Goal: Information Seeking & Learning: Learn about a topic

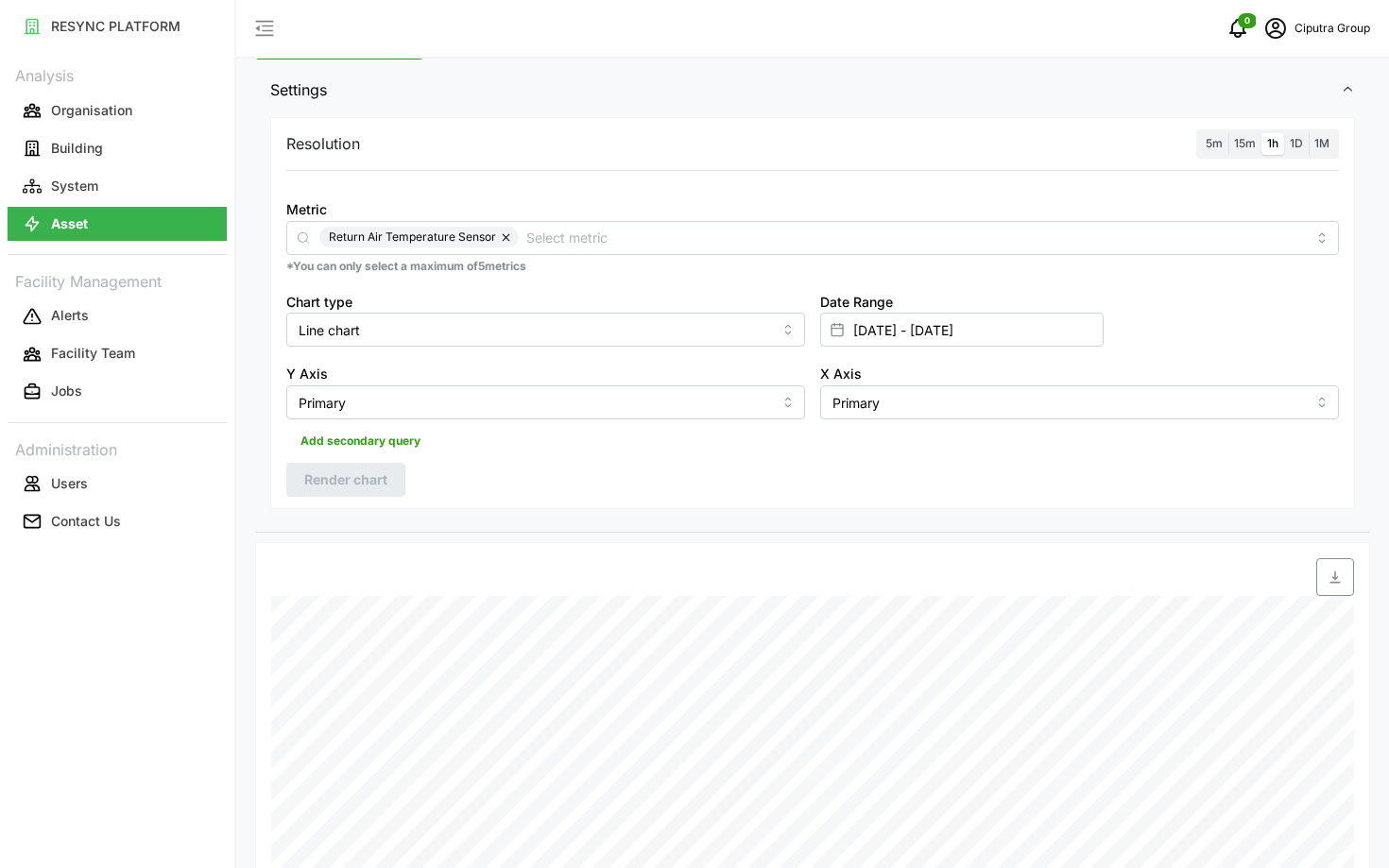
scroll to position [219, 0]
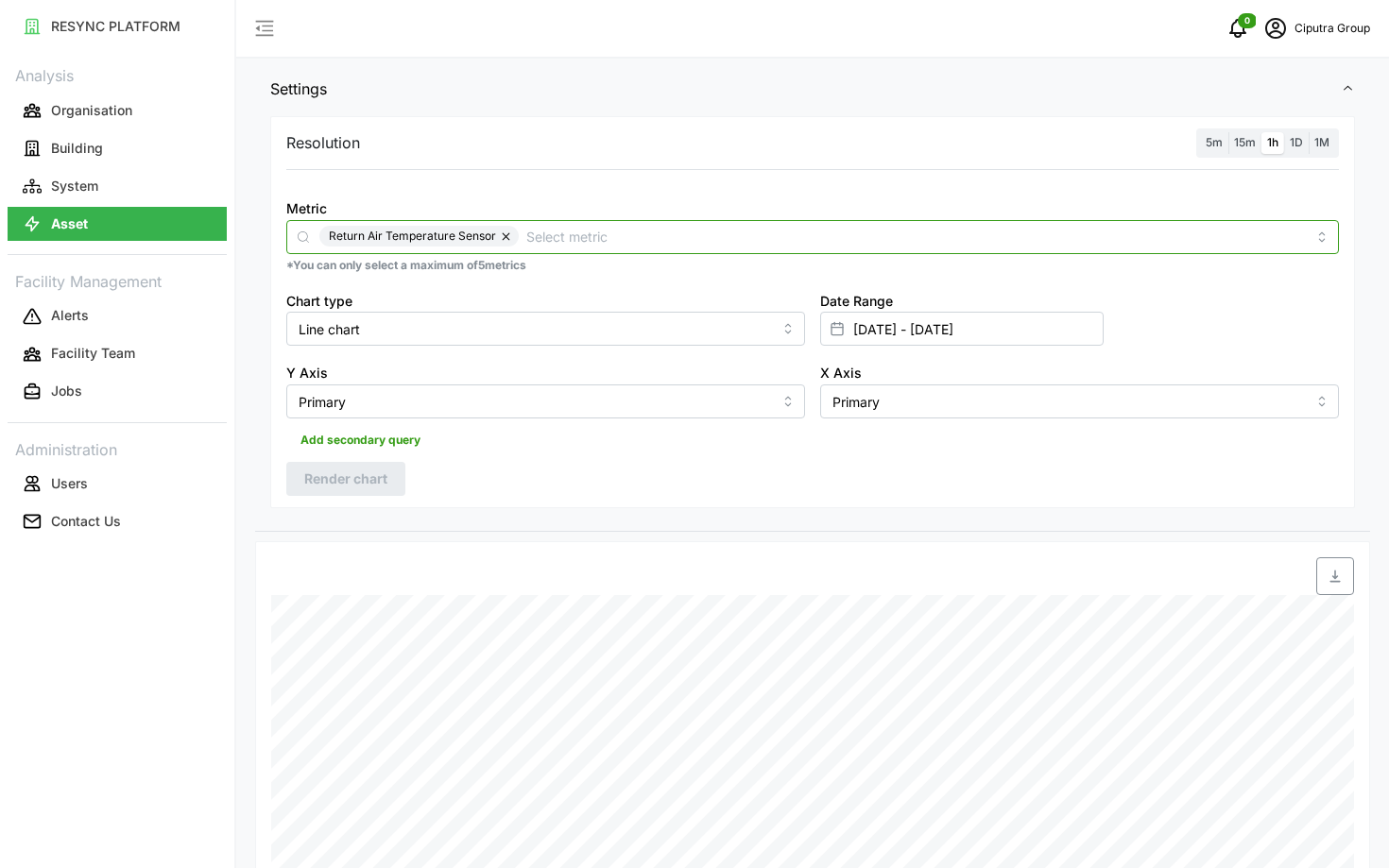
click at [867, 230] on input "Metric" at bounding box center [916, 236] width 779 height 21
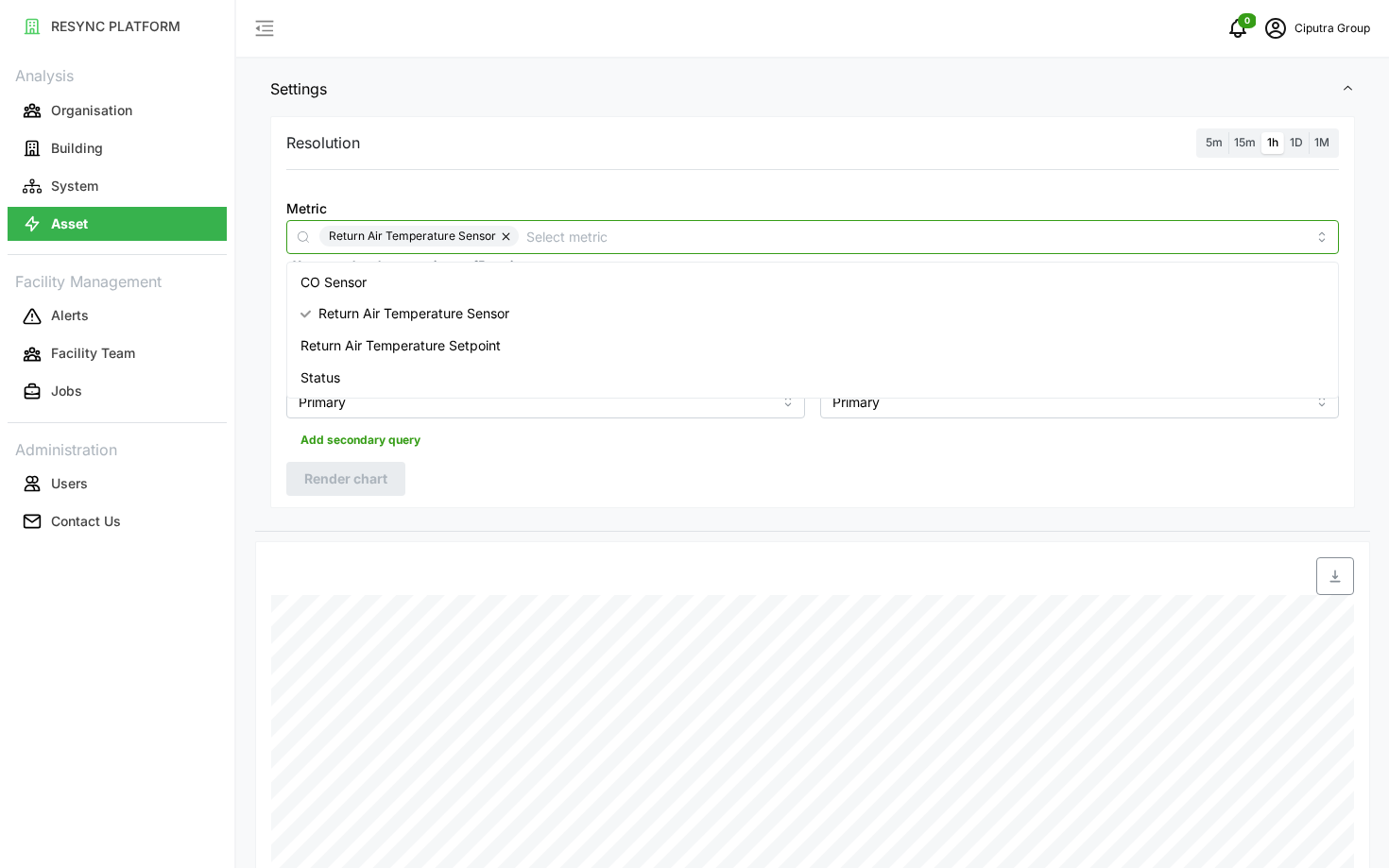
click at [724, 338] on div "Return Air Temperature Setpoint" at bounding box center [813, 346] width 1043 height 32
click at [583, 319] on div "Return Air Temperature Sensor" at bounding box center [813, 314] width 1043 height 32
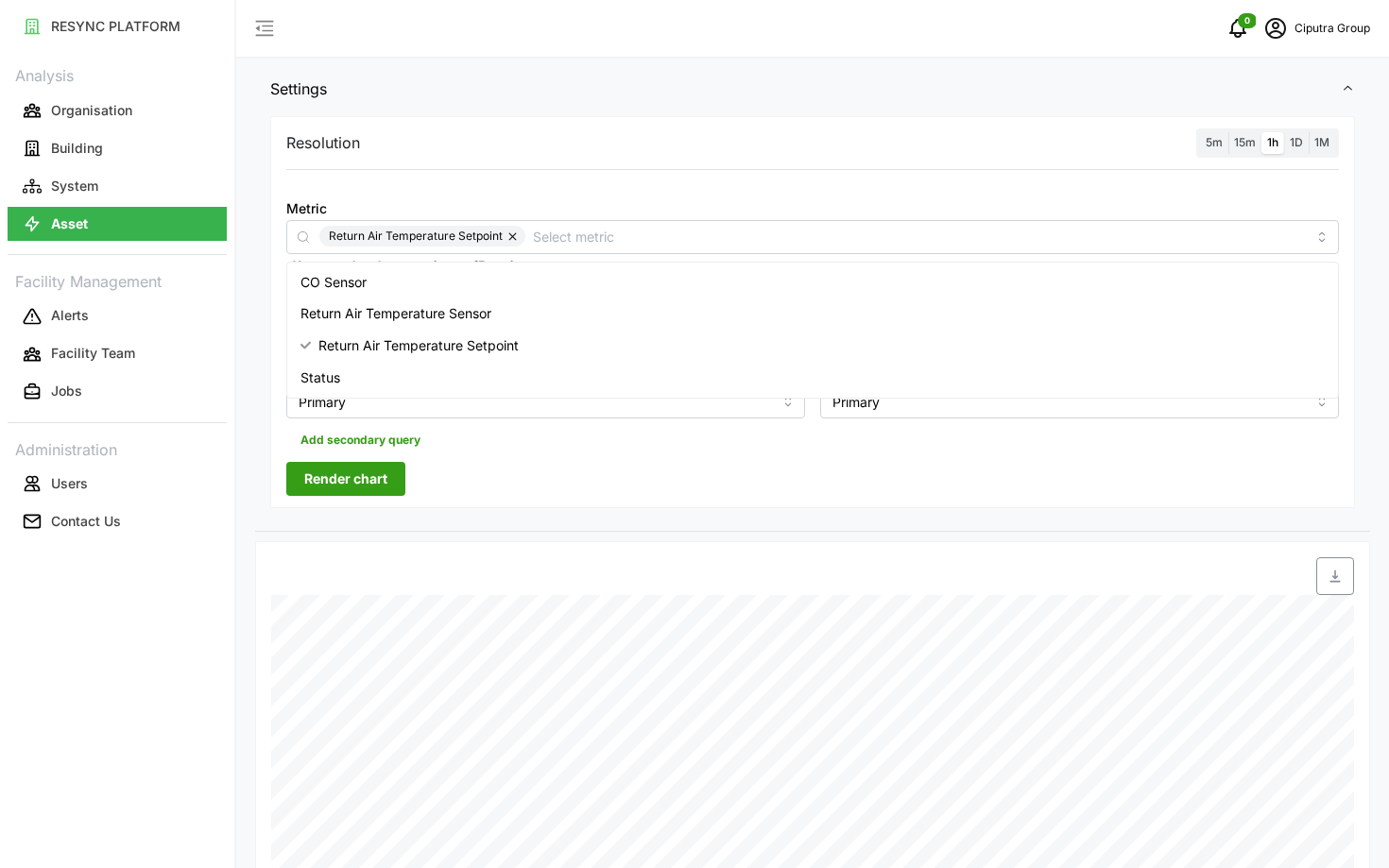
click at [364, 468] on span "Render chart" at bounding box center [346, 479] width 83 height 32
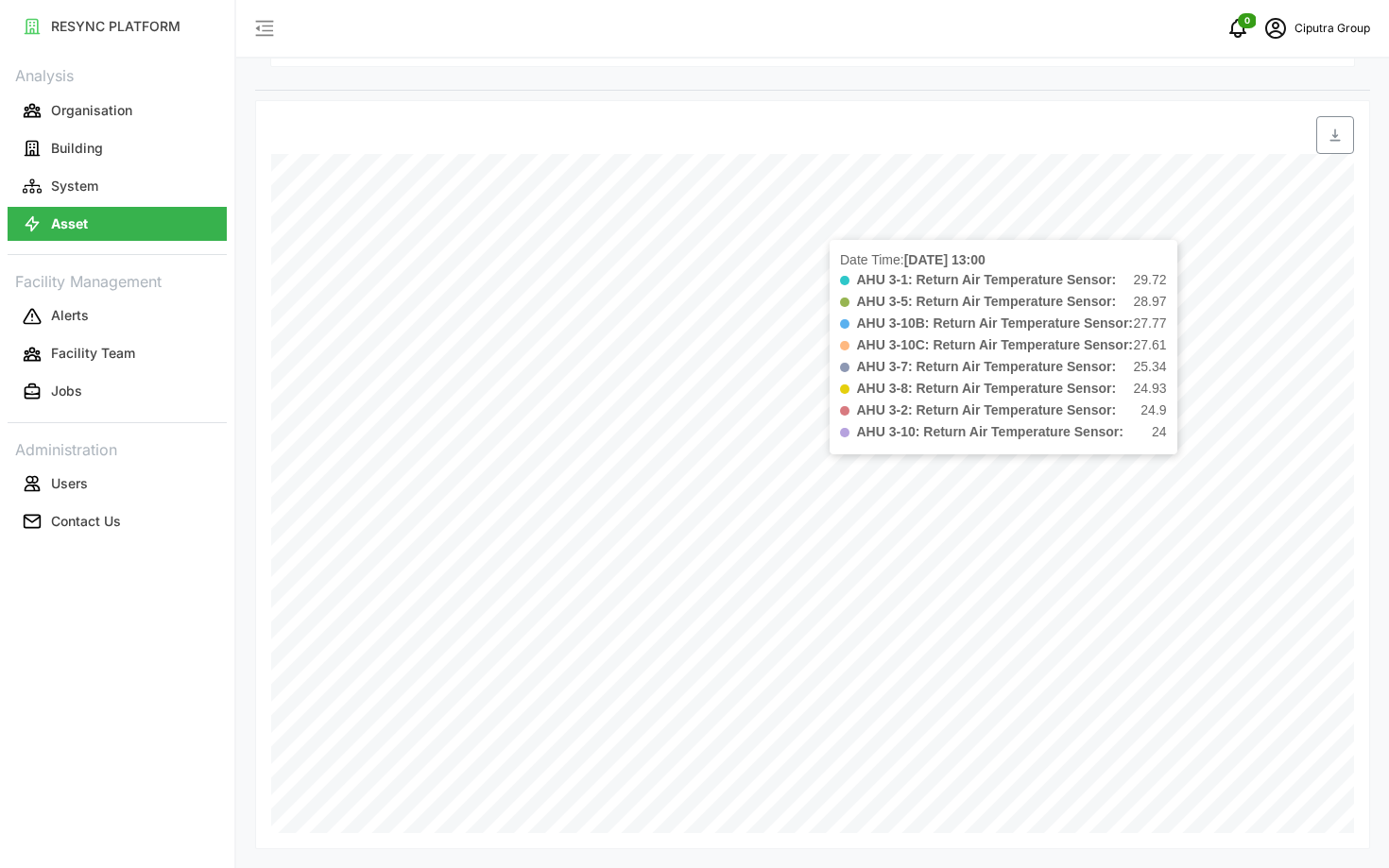
scroll to position [0, 0]
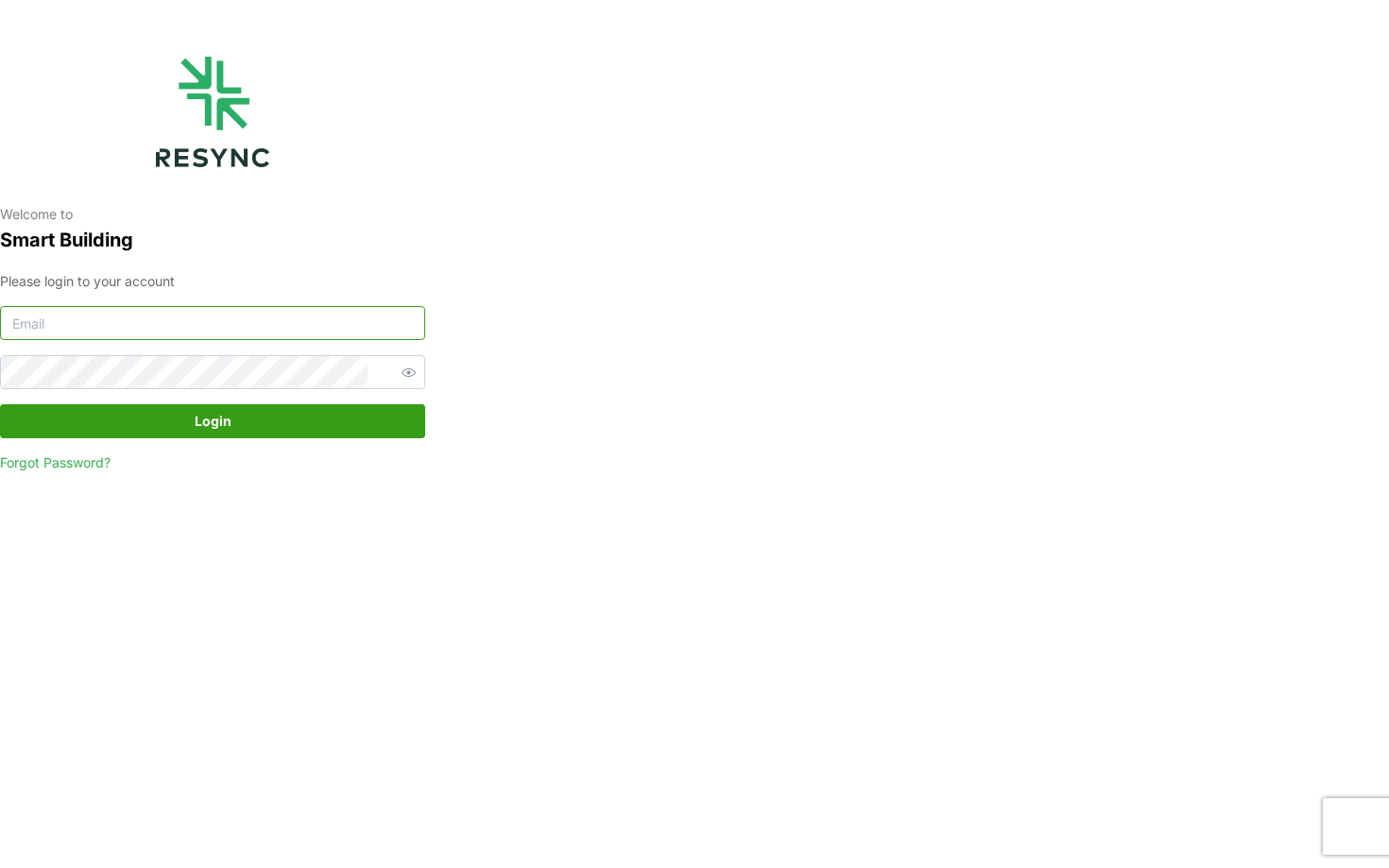
type input "[EMAIL_ADDRESS][DOMAIN_NAME]"
click at [247, 432] on span "Login" at bounding box center [212, 422] width 390 height 32
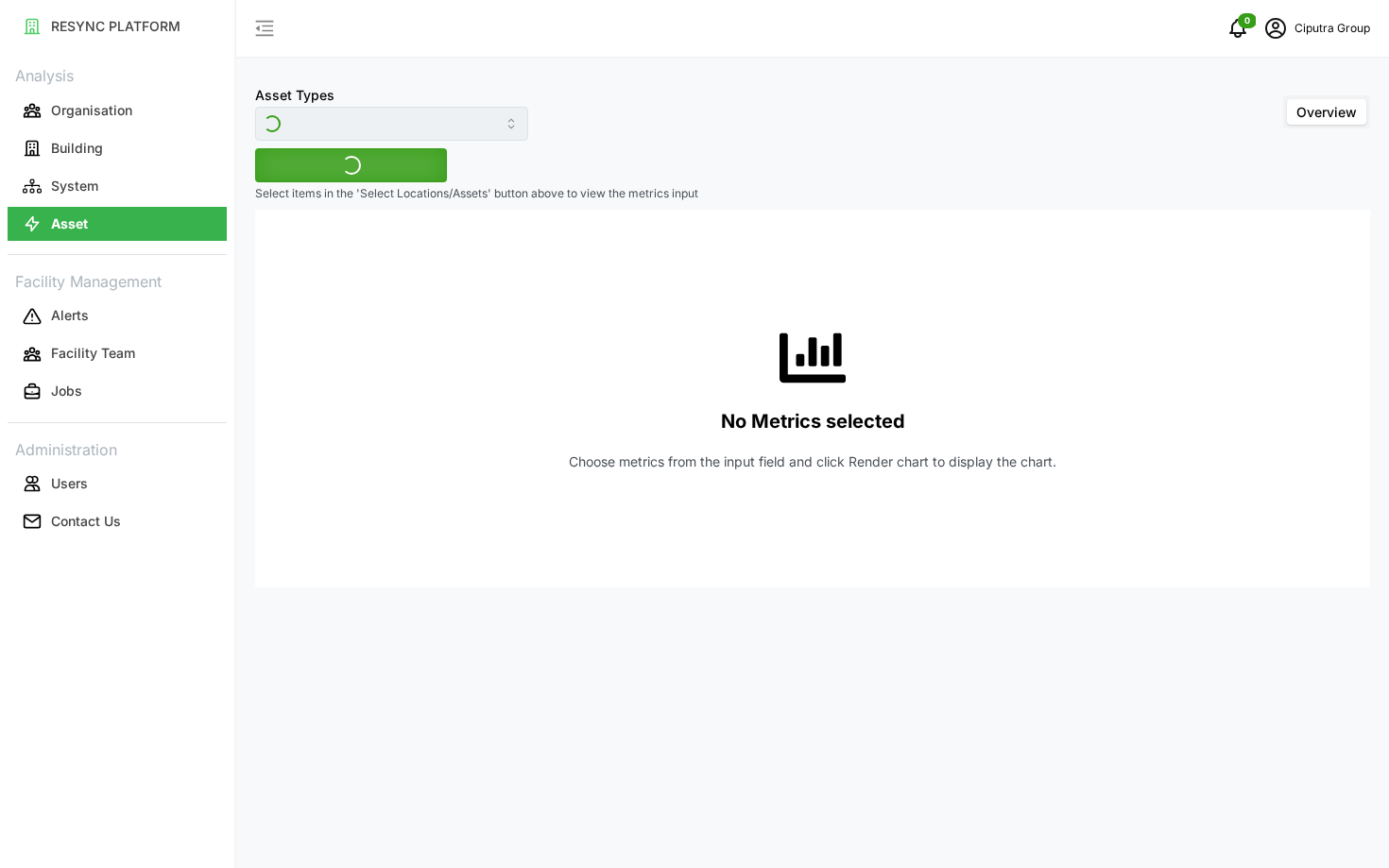
type input "Air Handling Unit"
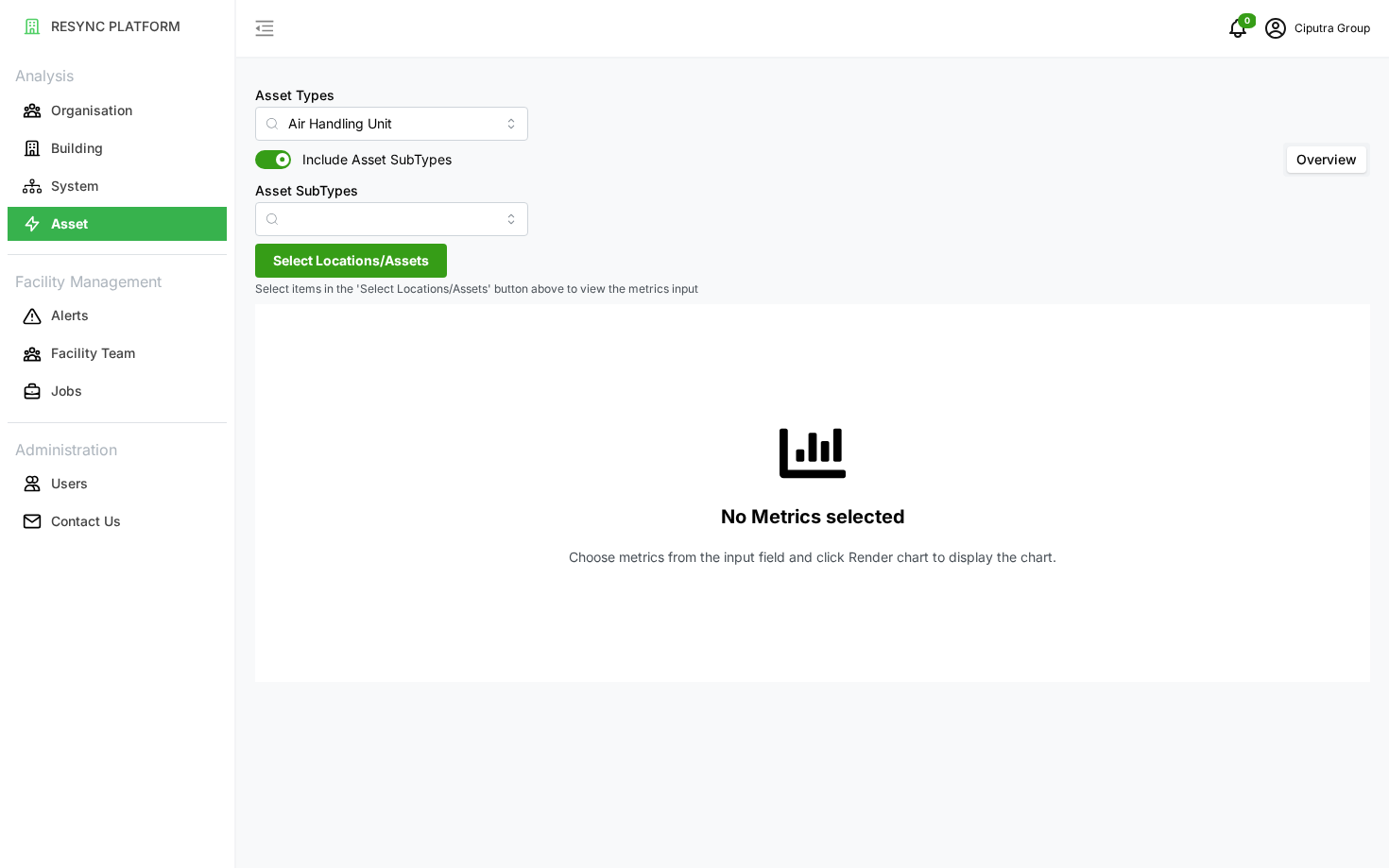
click at [362, 263] on span "Select Locations/Assets" at bounding box center [351, 261] width 155 height 32
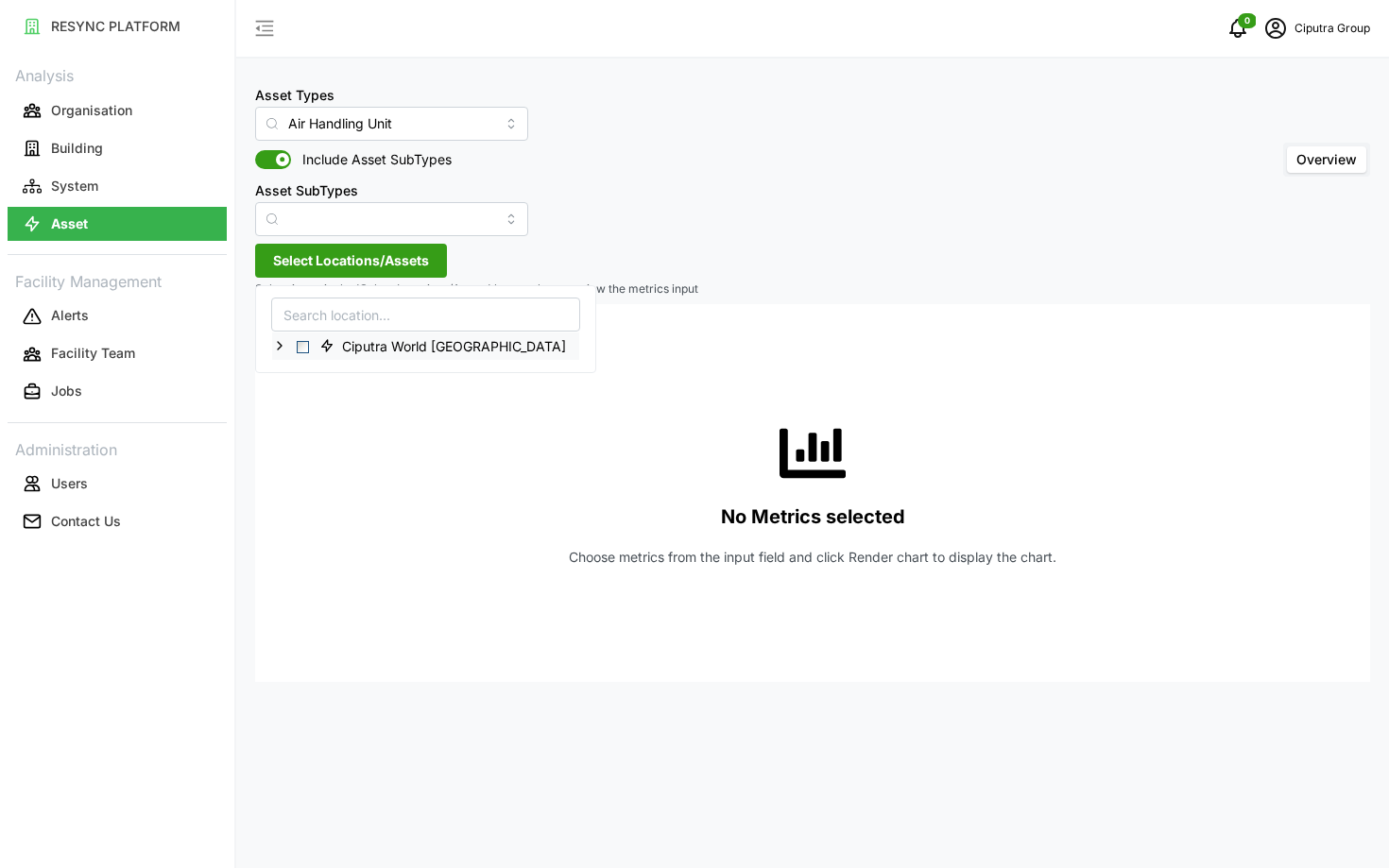
click at [279, 336] on div "Ciputra World Surabaya" at bounding box center [426, 346] width 307 height 27
click at [279, 346] on icon at bounding box center [280, 346] width 15 height 15
click at [291, 371] on icon at bounding box center [295, 373] width 15 height 15
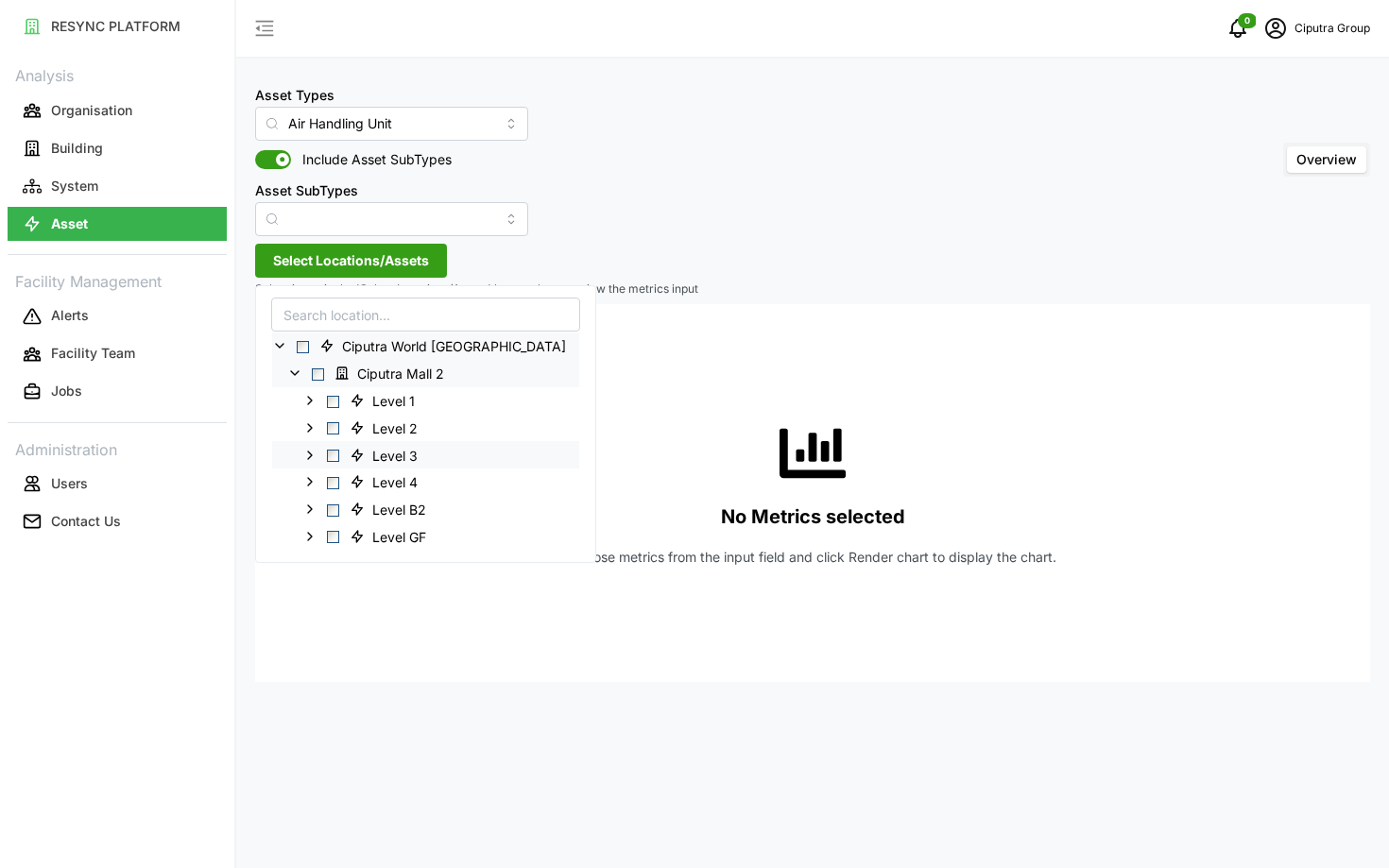
click at [333, 461] on div "Level 3" at bounding box center [426, 454] width 307 height 27
click at [333, 457] on span "Select Level 3" at bounding box center [333, 455] width 12 height 12
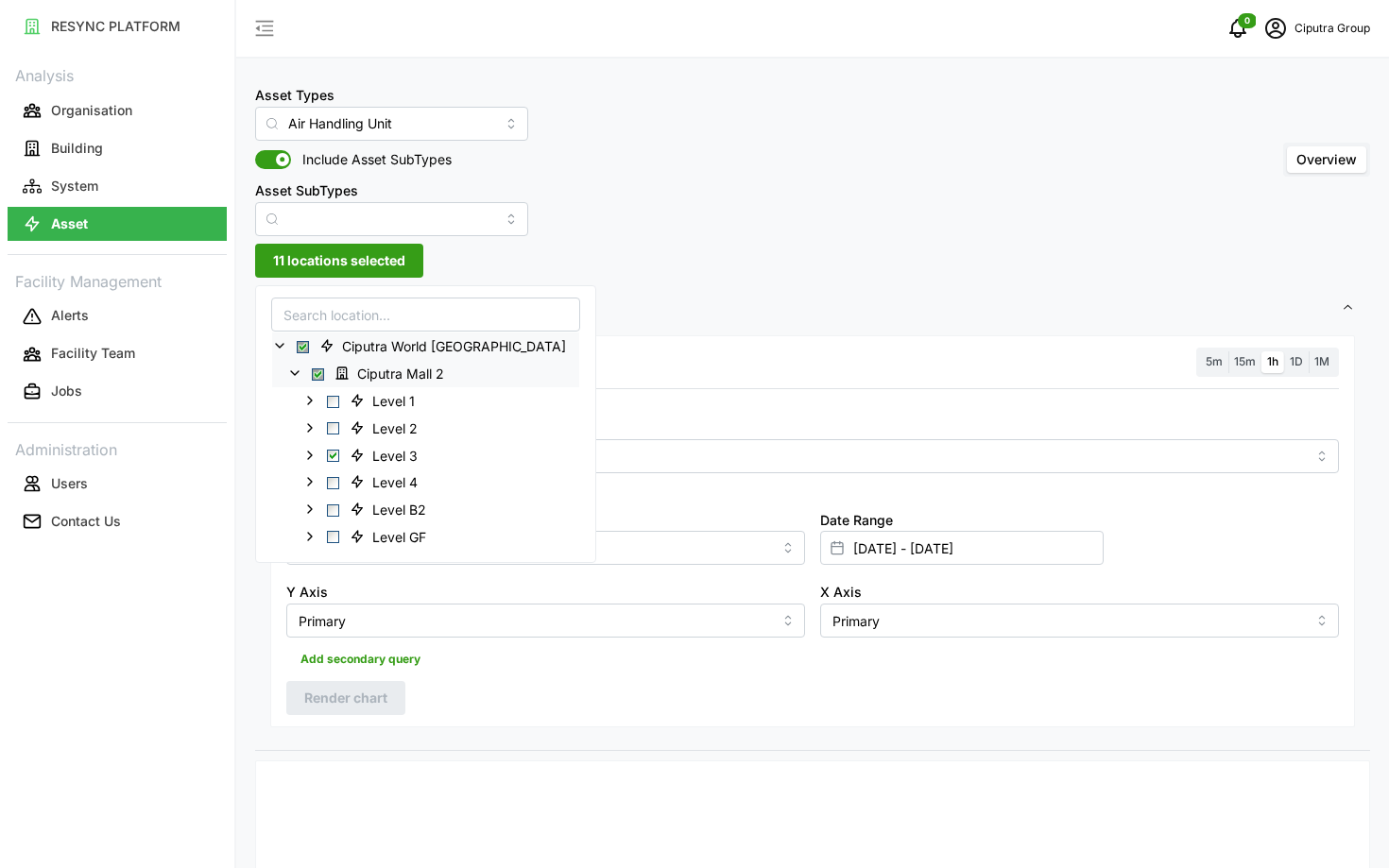
click at [776, 405] on div at bounding box center [813, 401] width 1068 height 15
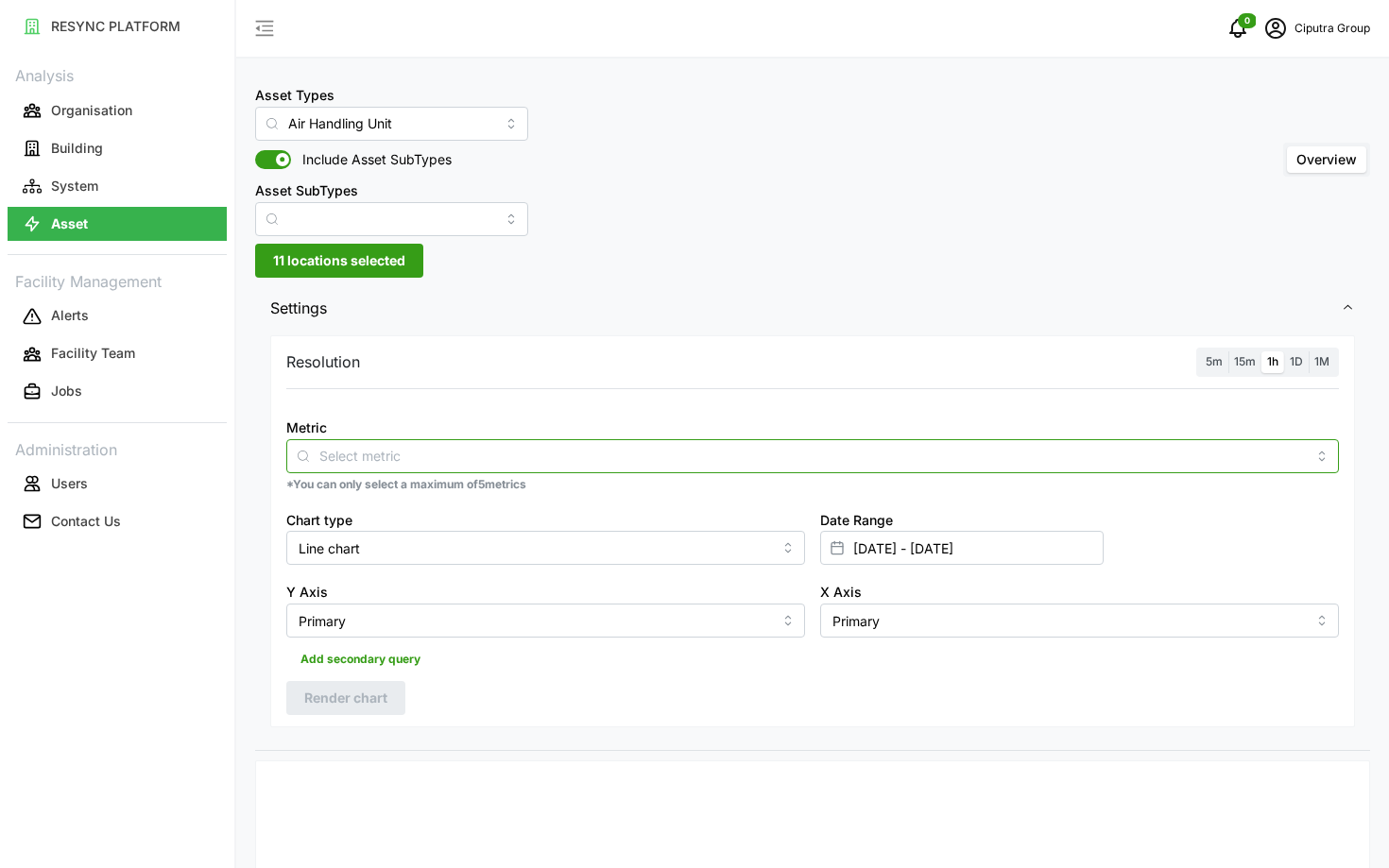
click at [741, 439] on div at bounding box center [813, 456] width 1052 height 34
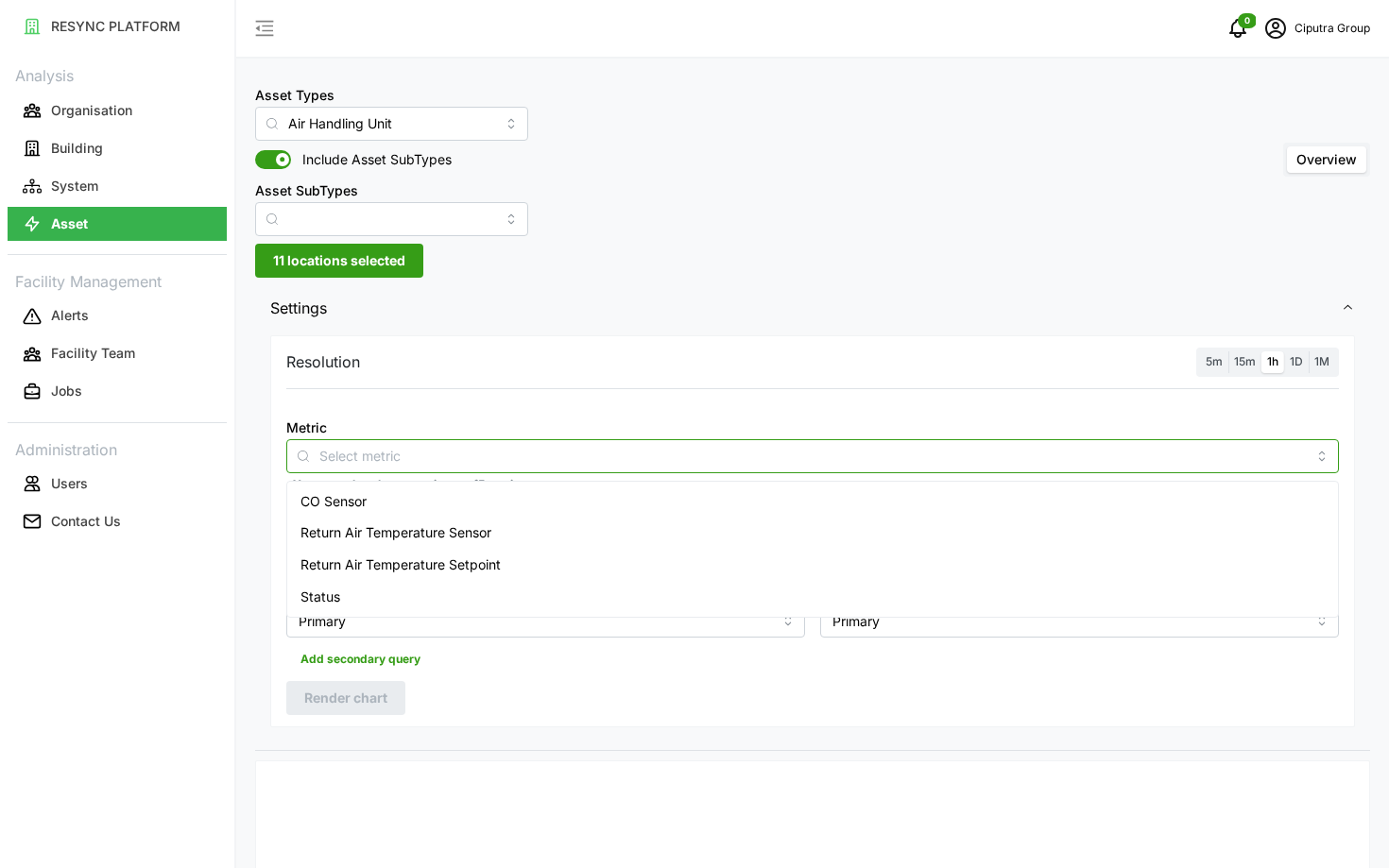
click at [629, 498] on div "CO Sensor" at bounding box center [813, 501] width 1043 height 32
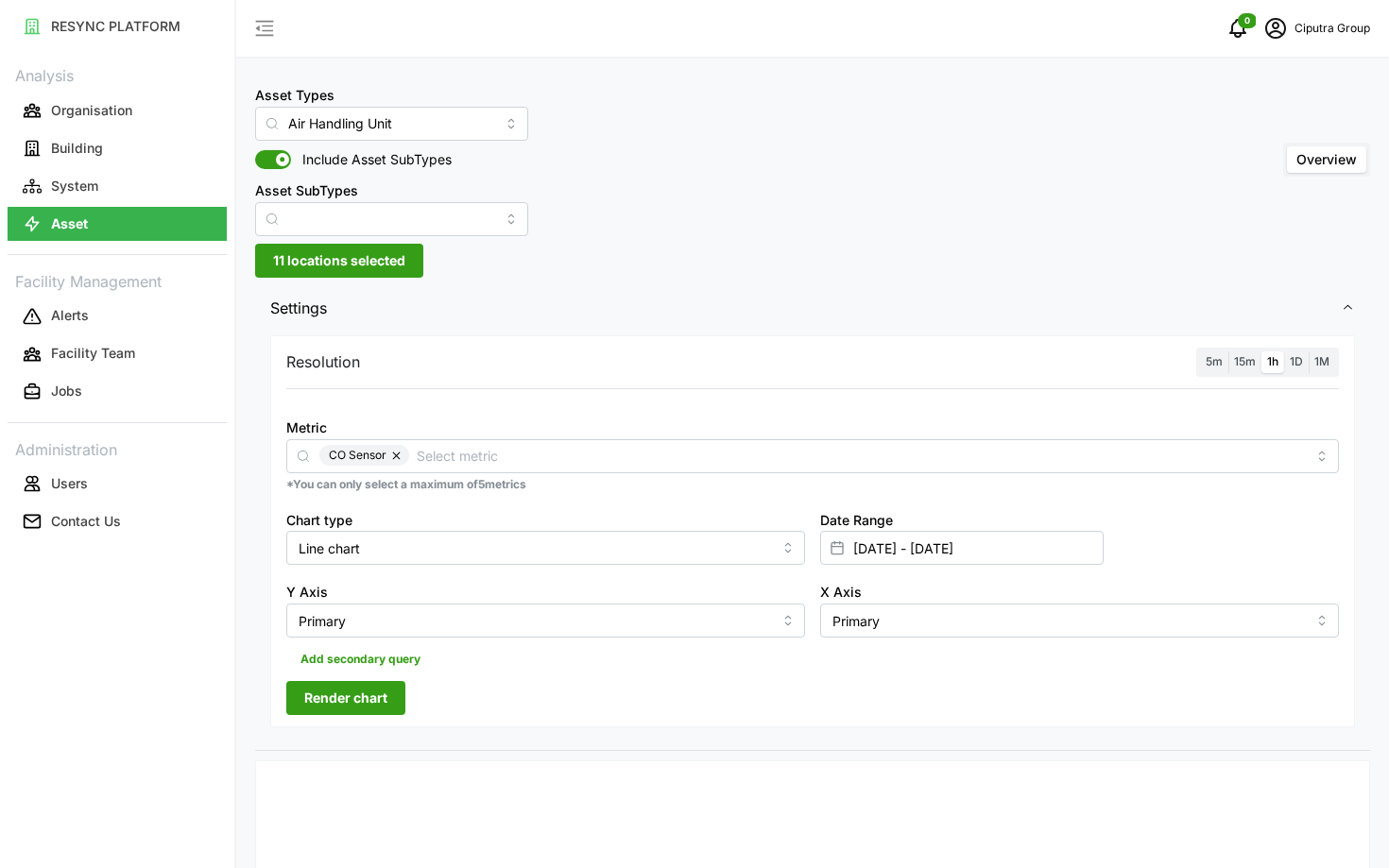
click at [471, 696] on div "Resolution 5m 15m 1h 1D 1M Metric CO Sensor *You can only select a maximum of 5…" at bounding box center [813, 532] width 1085 height 392
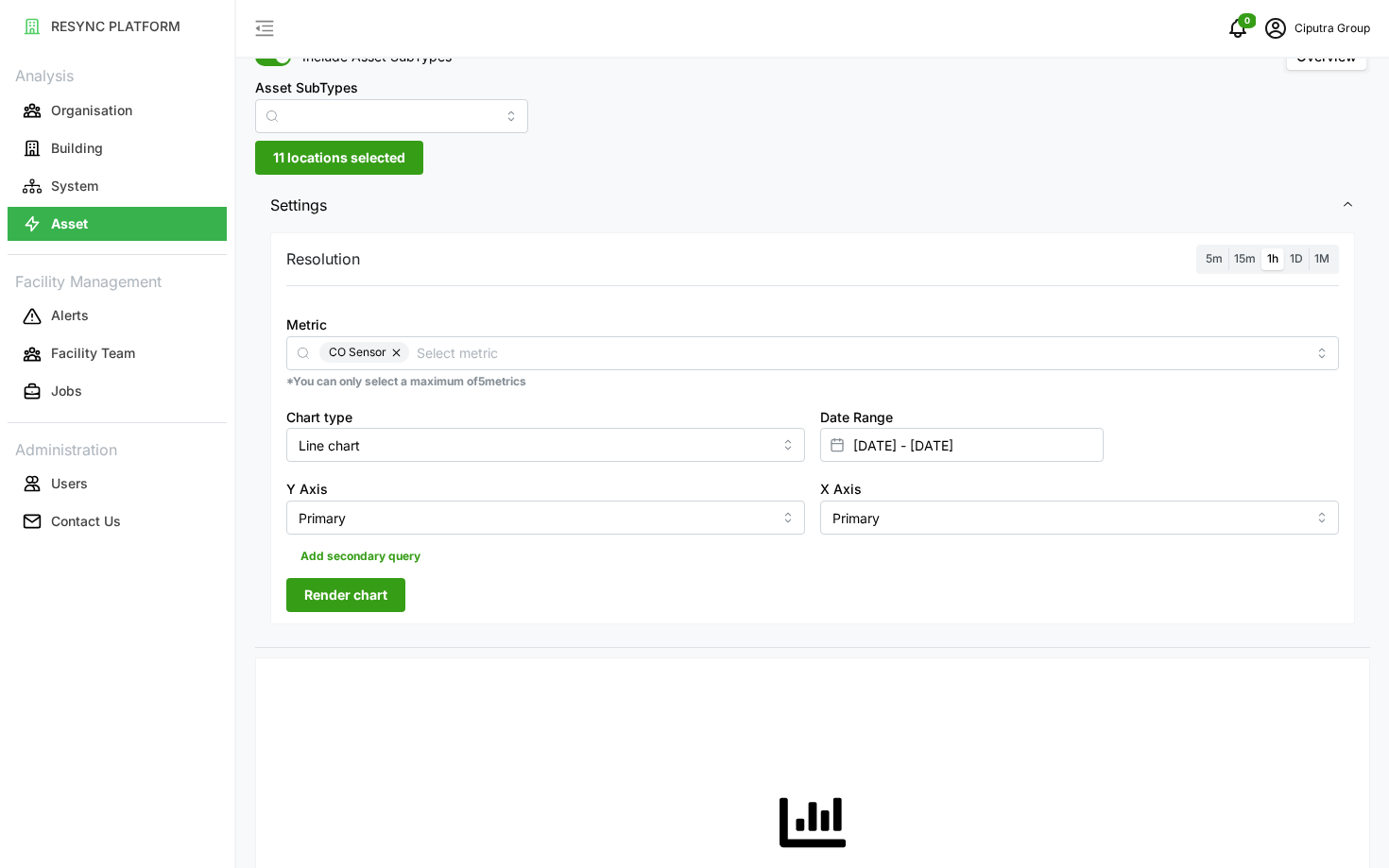
click at [1217, 252] on span "5m" at bounding box center [1215, 258] width 17 height 14
click at [1200, 248] on input "5m" at bounding box center [1200, 248] width 0 height 0
click at [549, 363] on div "CO Sensor" at bounding box center [813, 353] width 1052 height 34
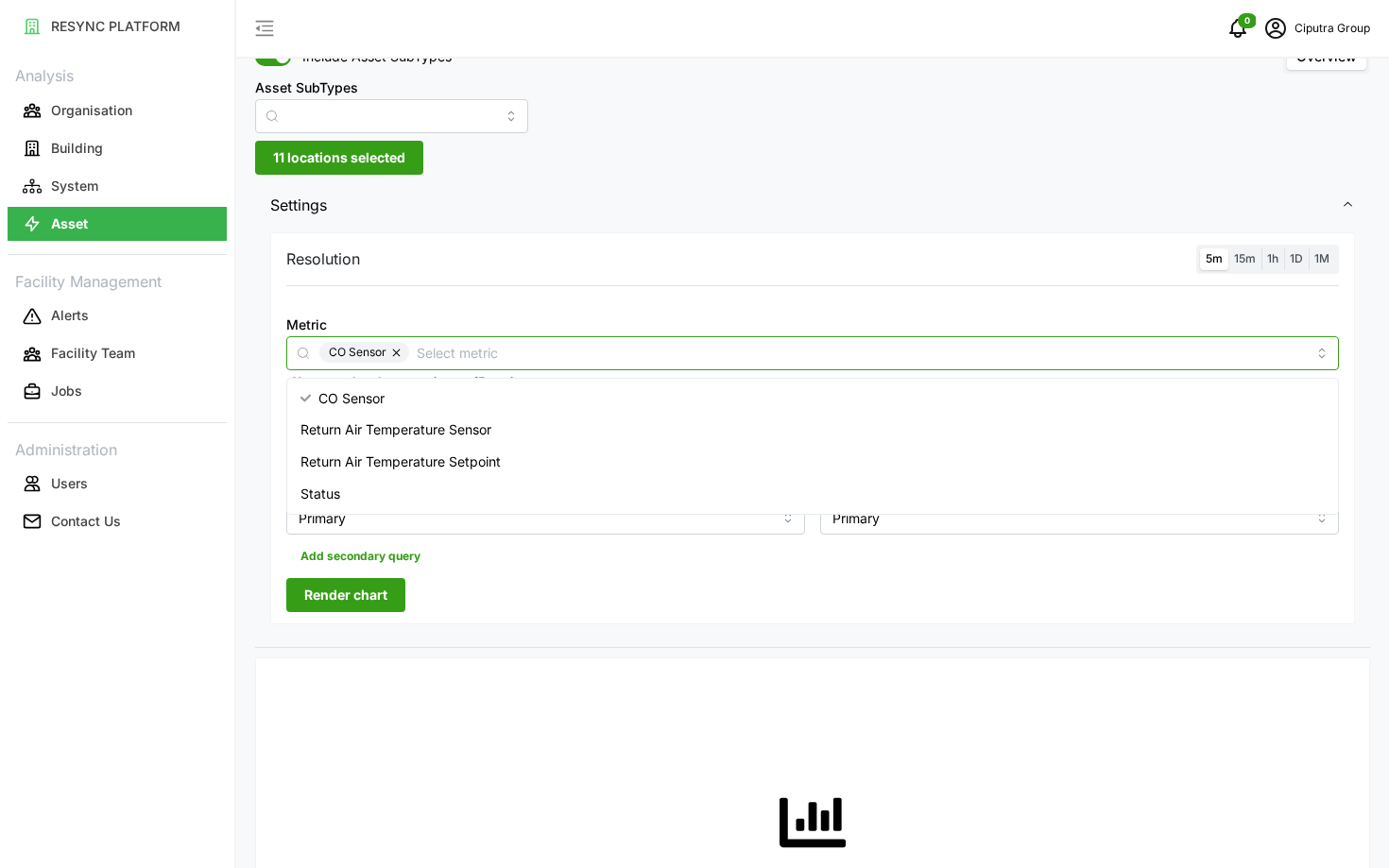
click at [448, 462] on span "Return Air Temperature Setpoint" at bounding box center [400, 461] width 200 height 21
click at [396, 356] on button "button" at bounding box center [398, 353] width 23 height 21
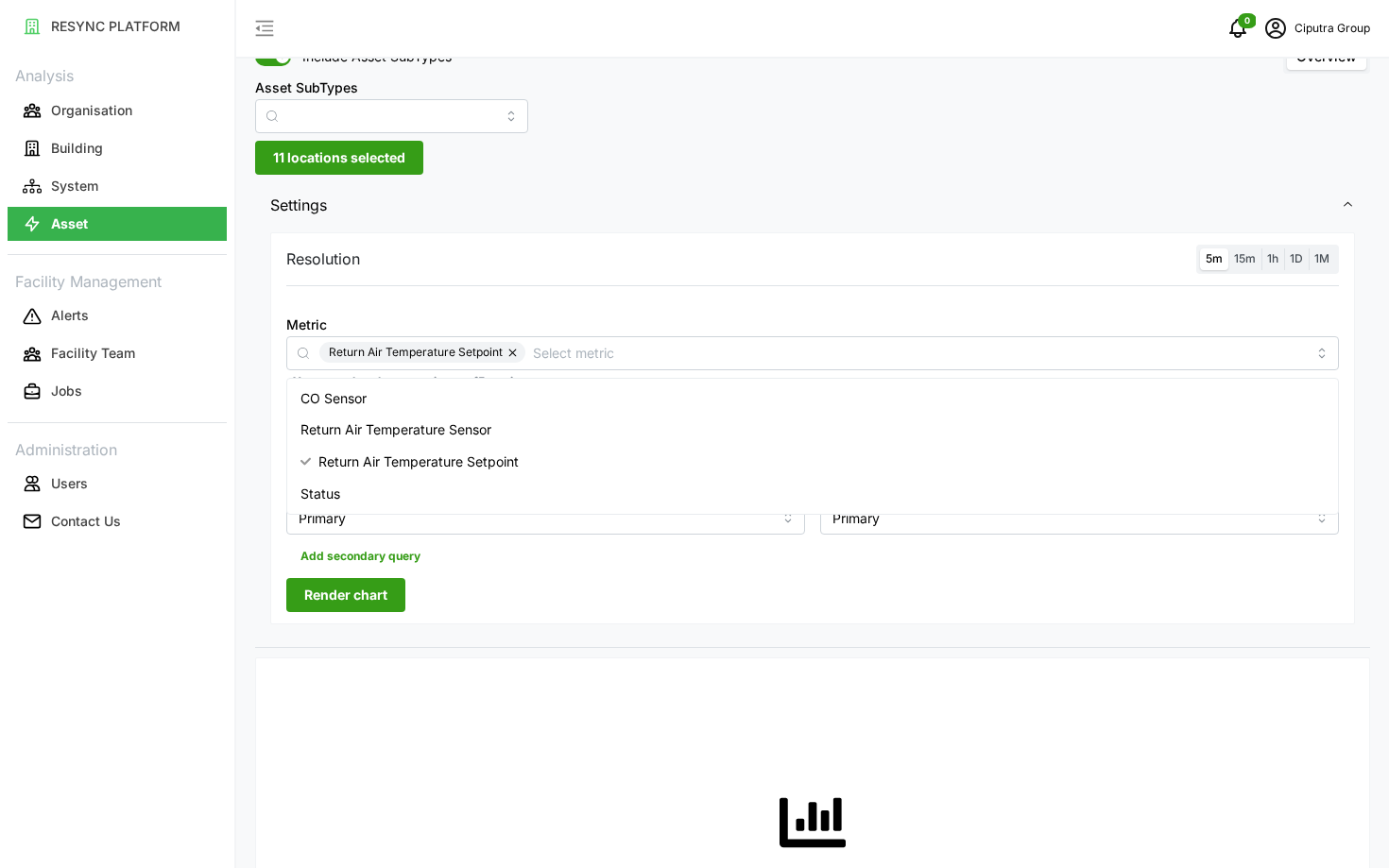
click at [337, 595] on span "Render chart" at bounding box center [346, 595] width 83 height 32
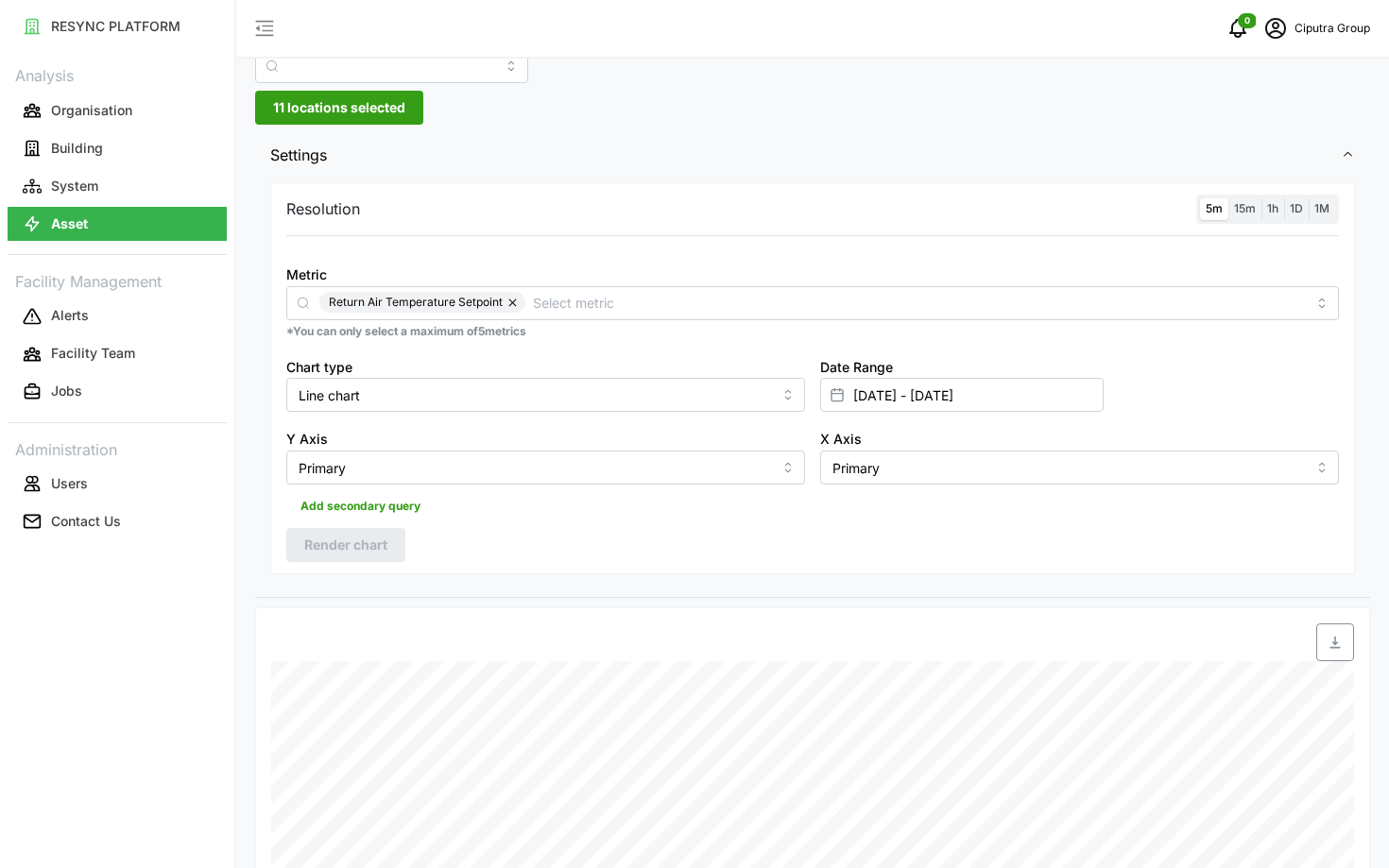
scroll to position [145, 0]
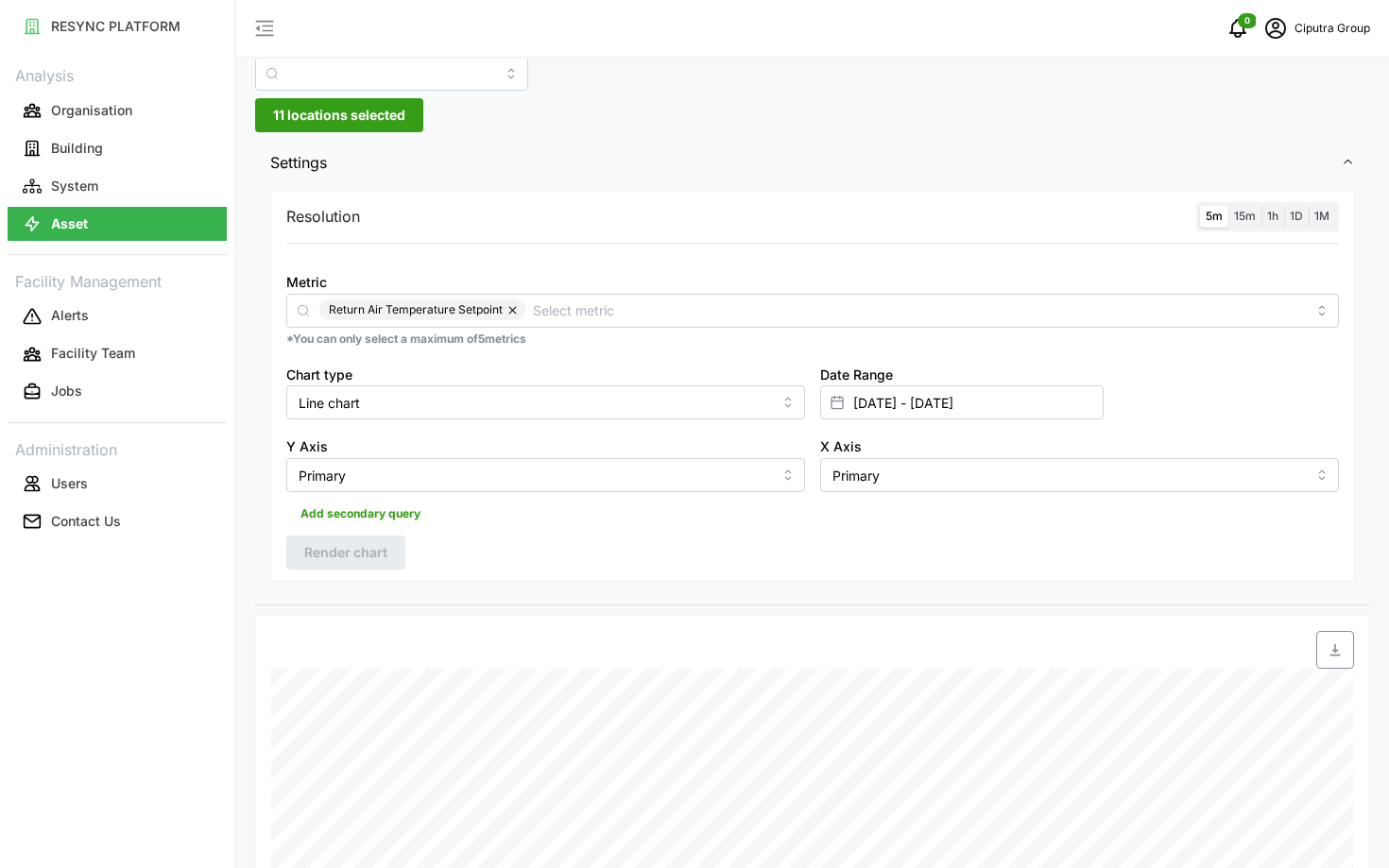
click at [604, 292] on div "Metric Return Air Temperature Setpoint" at bounding box center [813, 298] width 1052 height 58
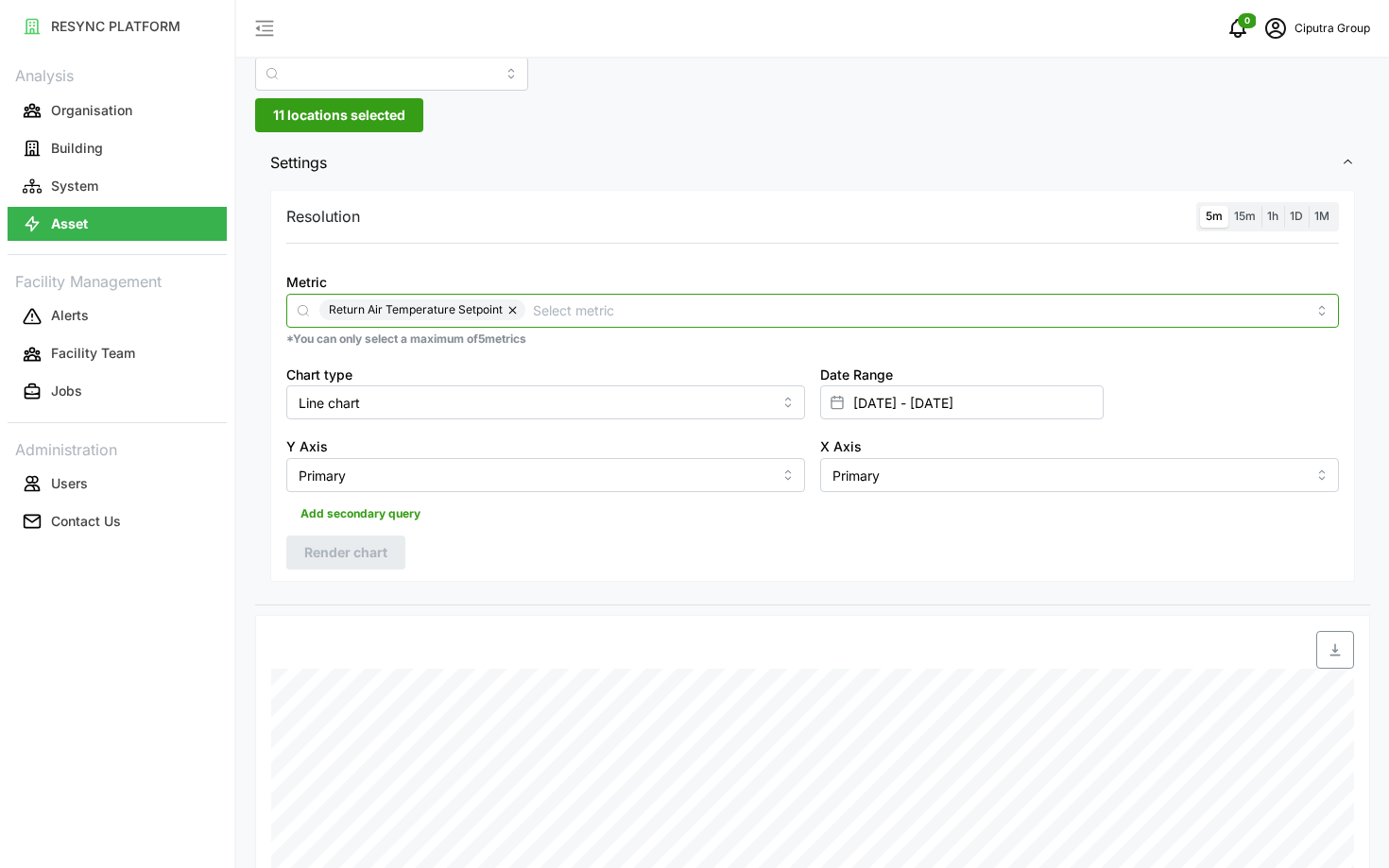
click at [599, 298] on div "Return Air Temperature Setpoint" at bounding box center [813, 311] width 1052 height 34
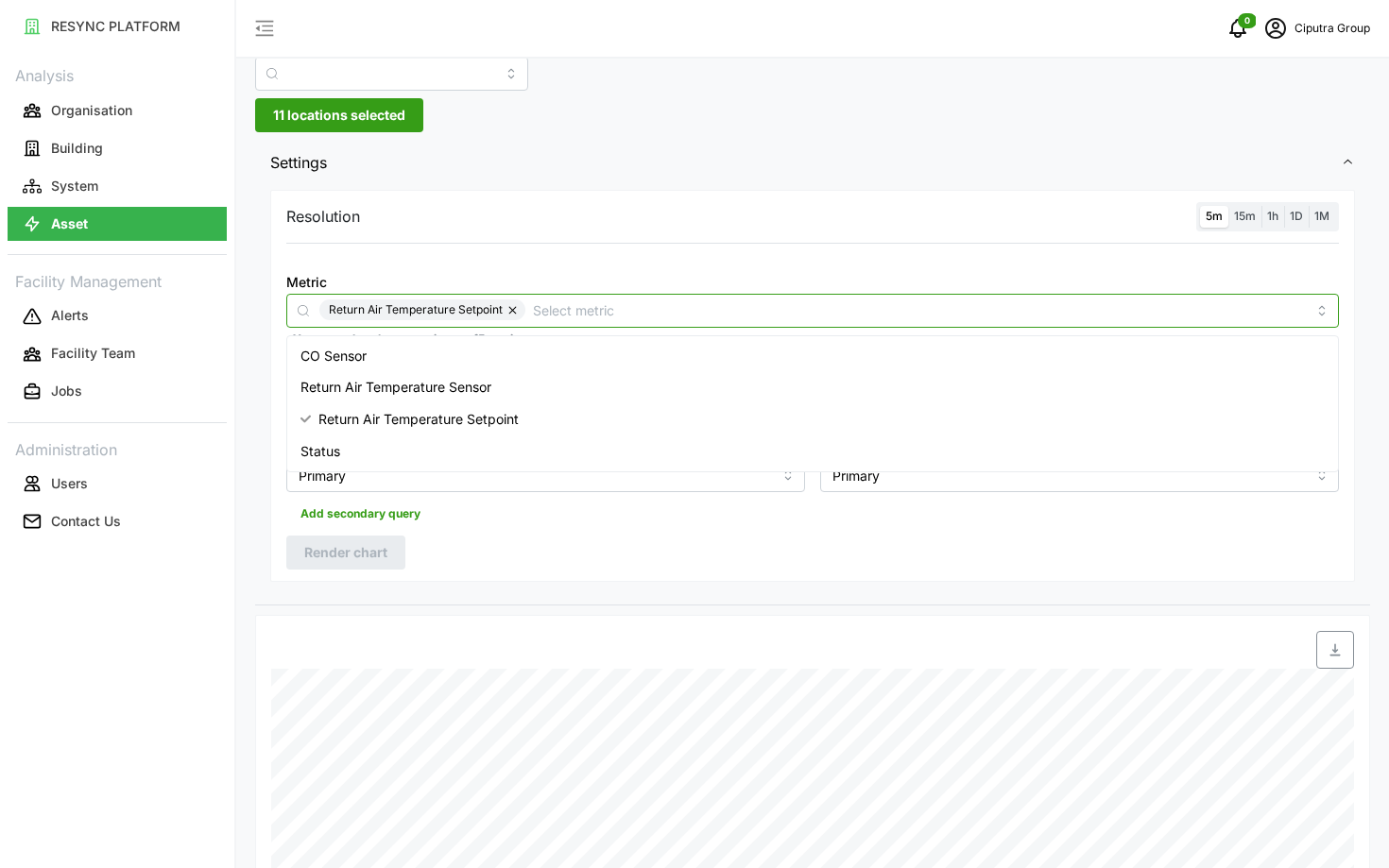
click at [447, 438] on div "Status" at bounding box center [813, 452] width 1043 height 32
click at [420, 420] on span "Return Air Temperature Setpoint" at bounding box center [418, 420] width 200 height 21
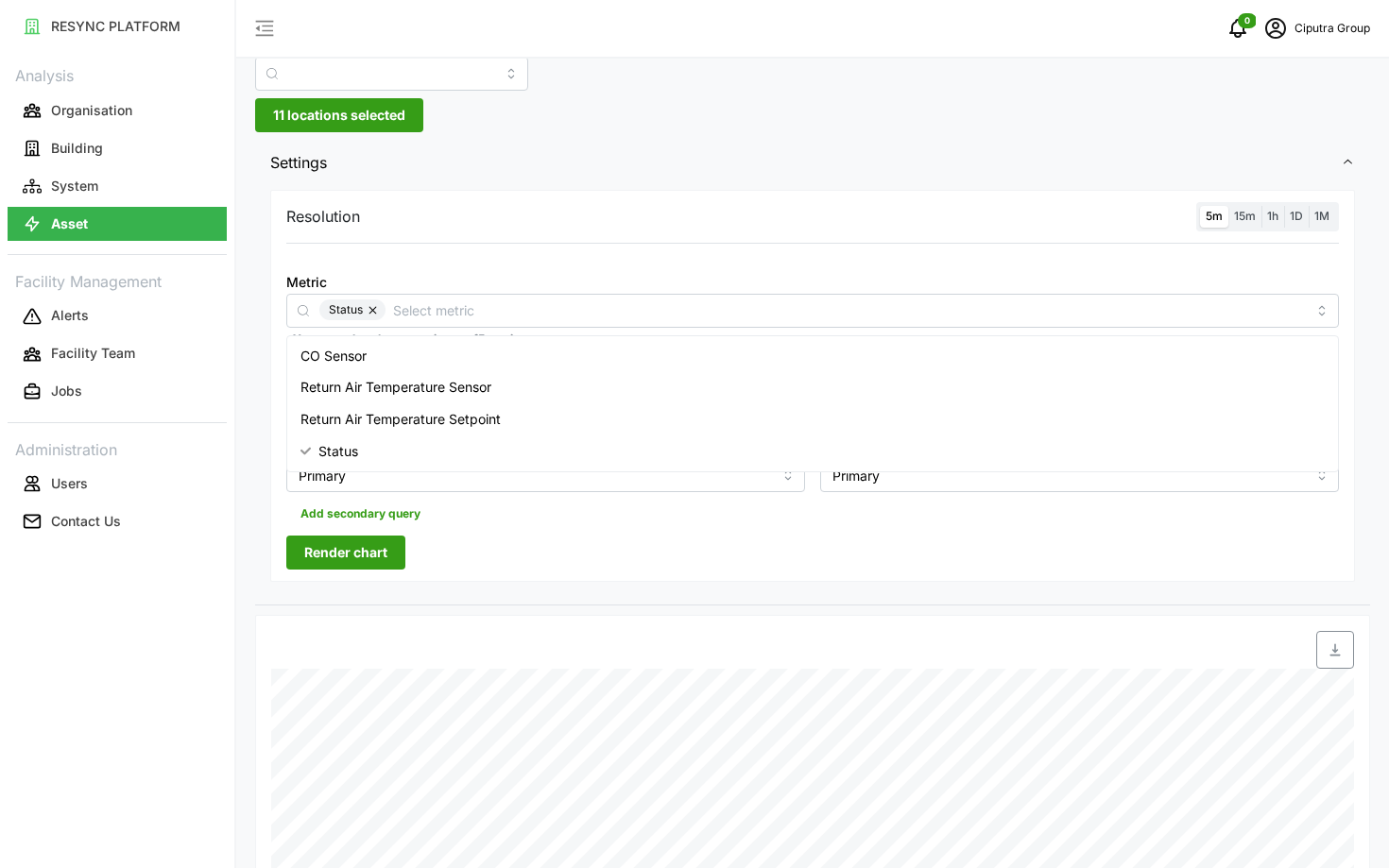
click at [350, 549] on span "Render chart" at bounding box center [346, 552] width 83 height 32
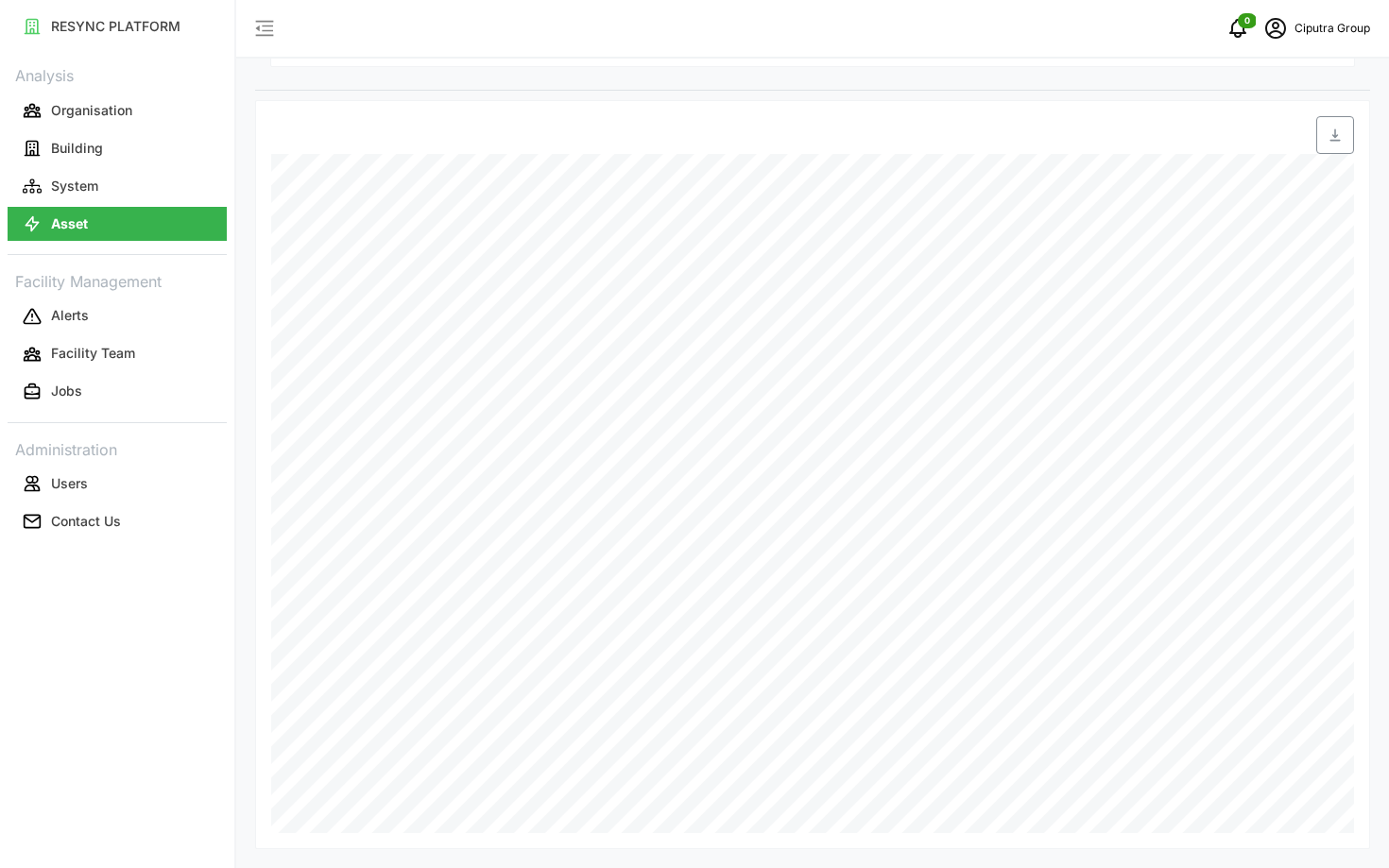
scroll to position [660, 0]
